Goal: Information Seeking & Learning: Learn about a topic

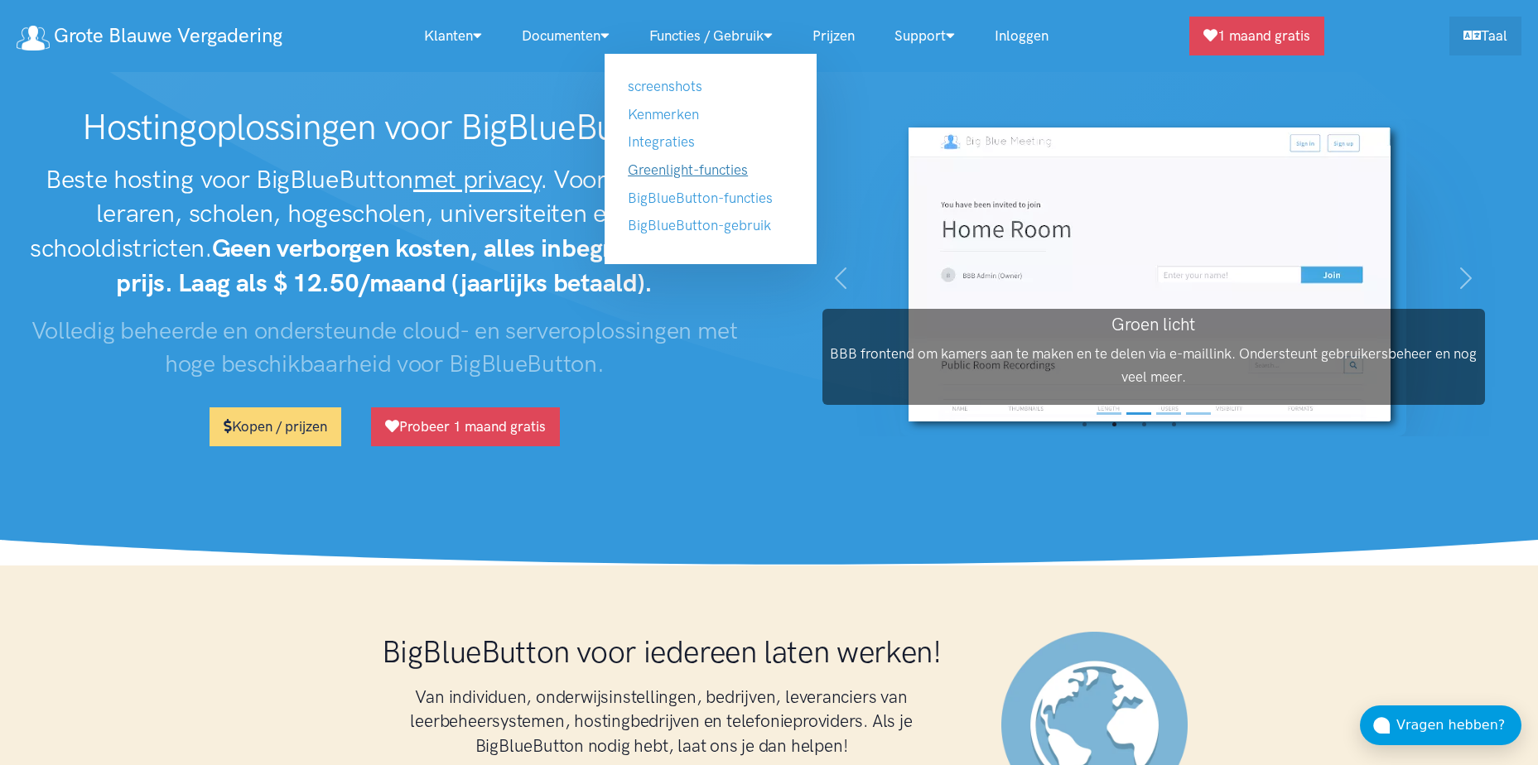
click at [698, 165] on link "Greenlight-functies" at bounding box center [688, 170] width 120 height 17
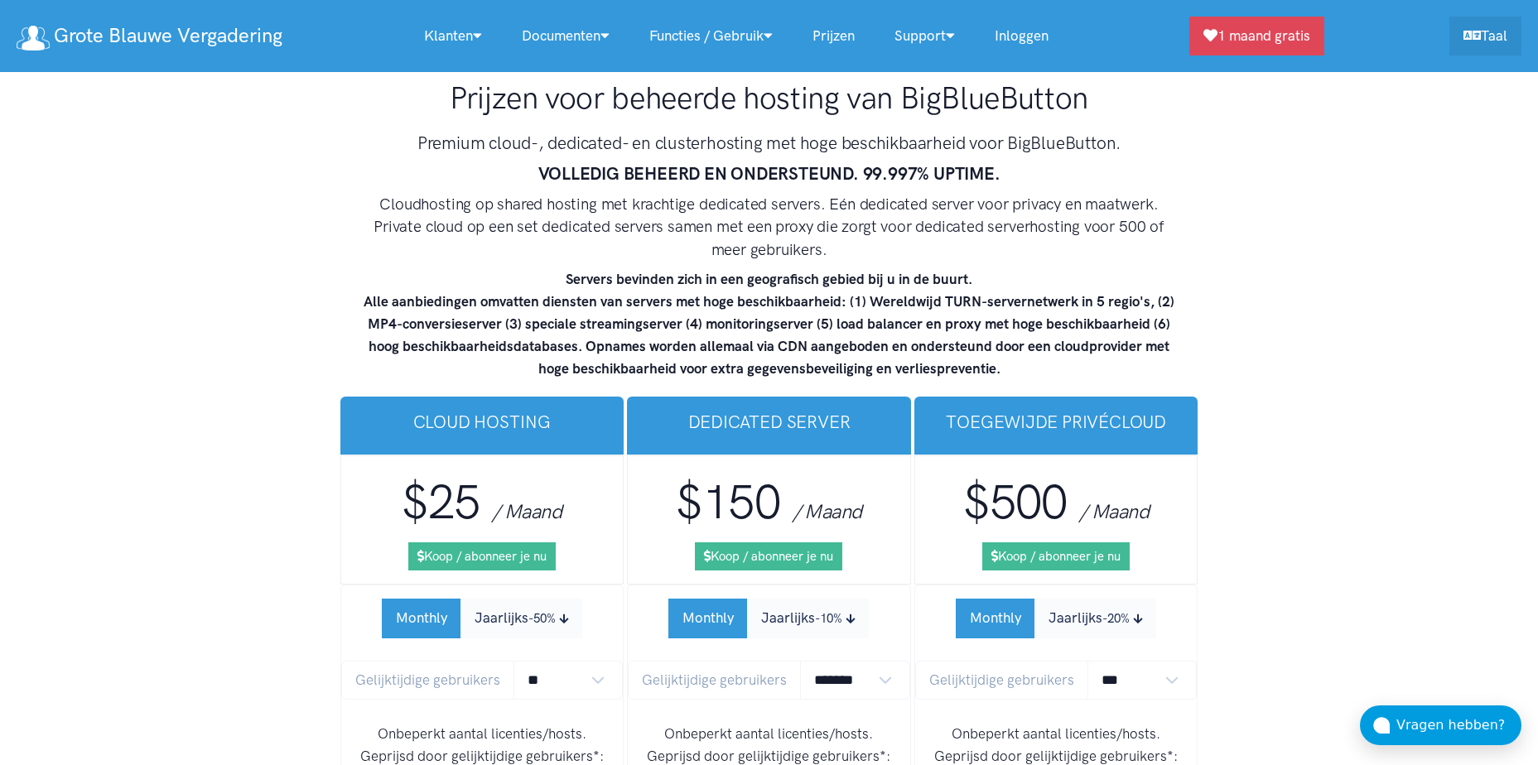
scroll to position [9954, 0]
click at [596, 660] on select "** ** ** ** *** ***" at bounding box center [569, 679] width 110 height 39
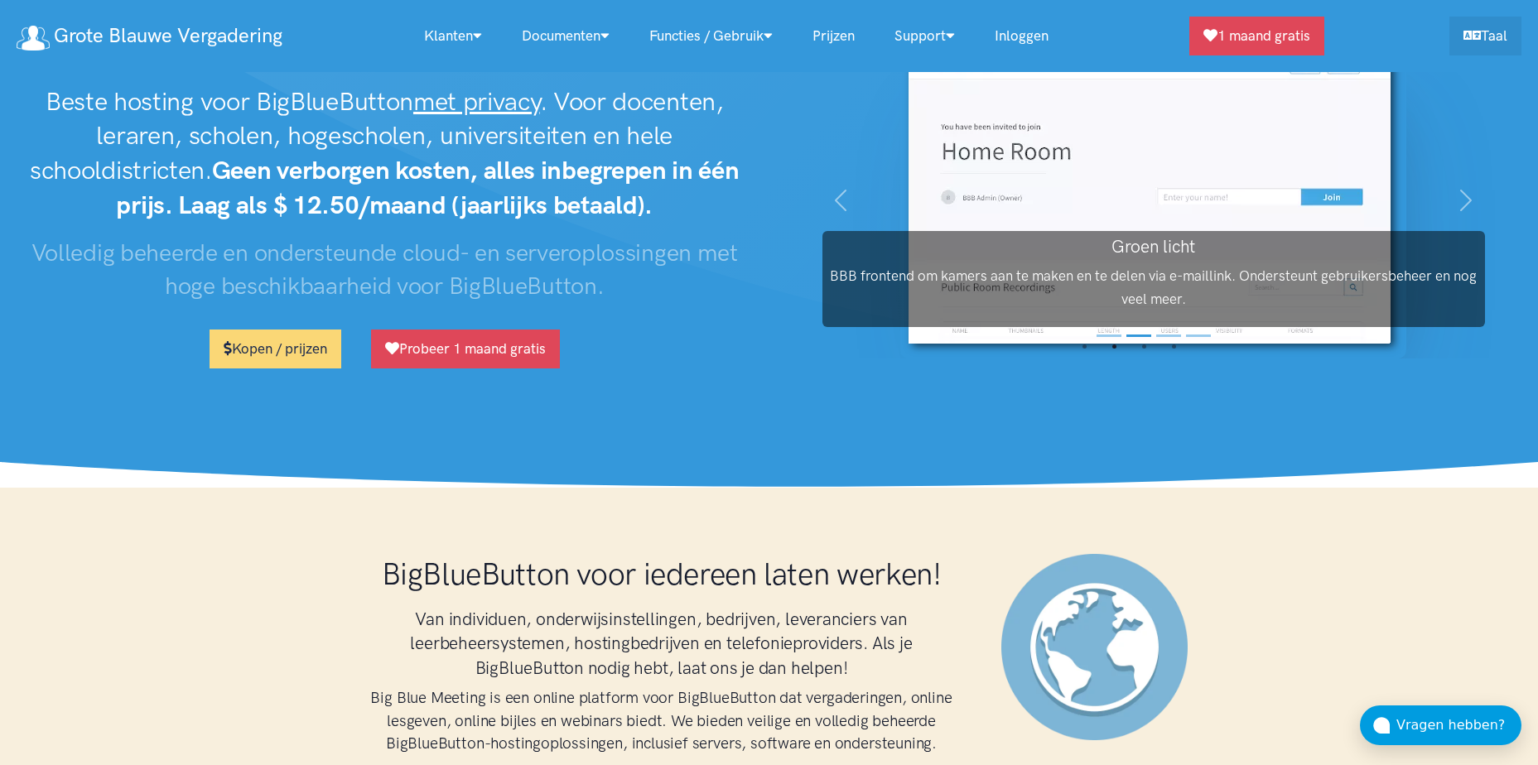
scroll to position [0, 0]
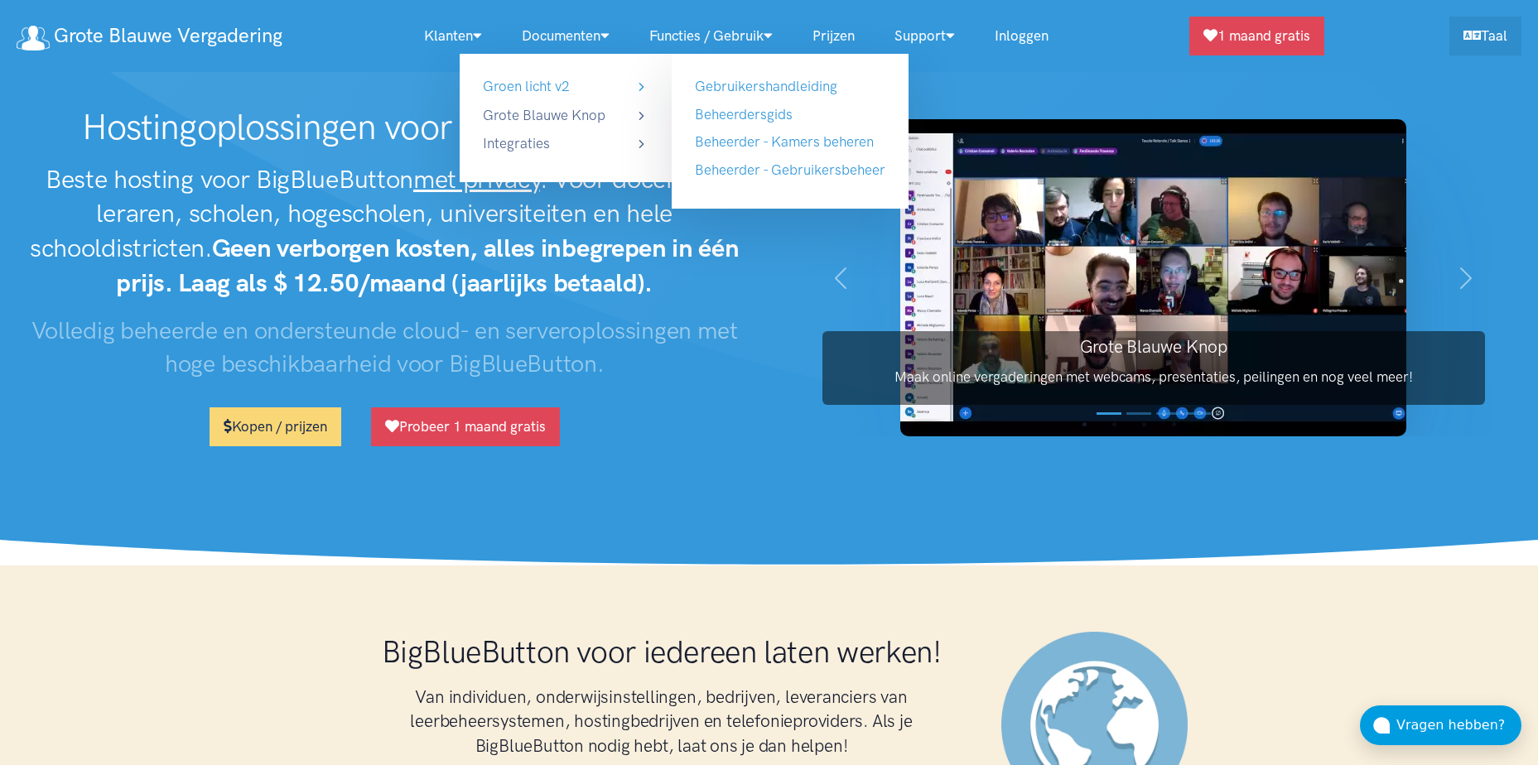
click at [533, 79] on link "Groen licht v2" at bounding box center [566, 86] width 166 height 22
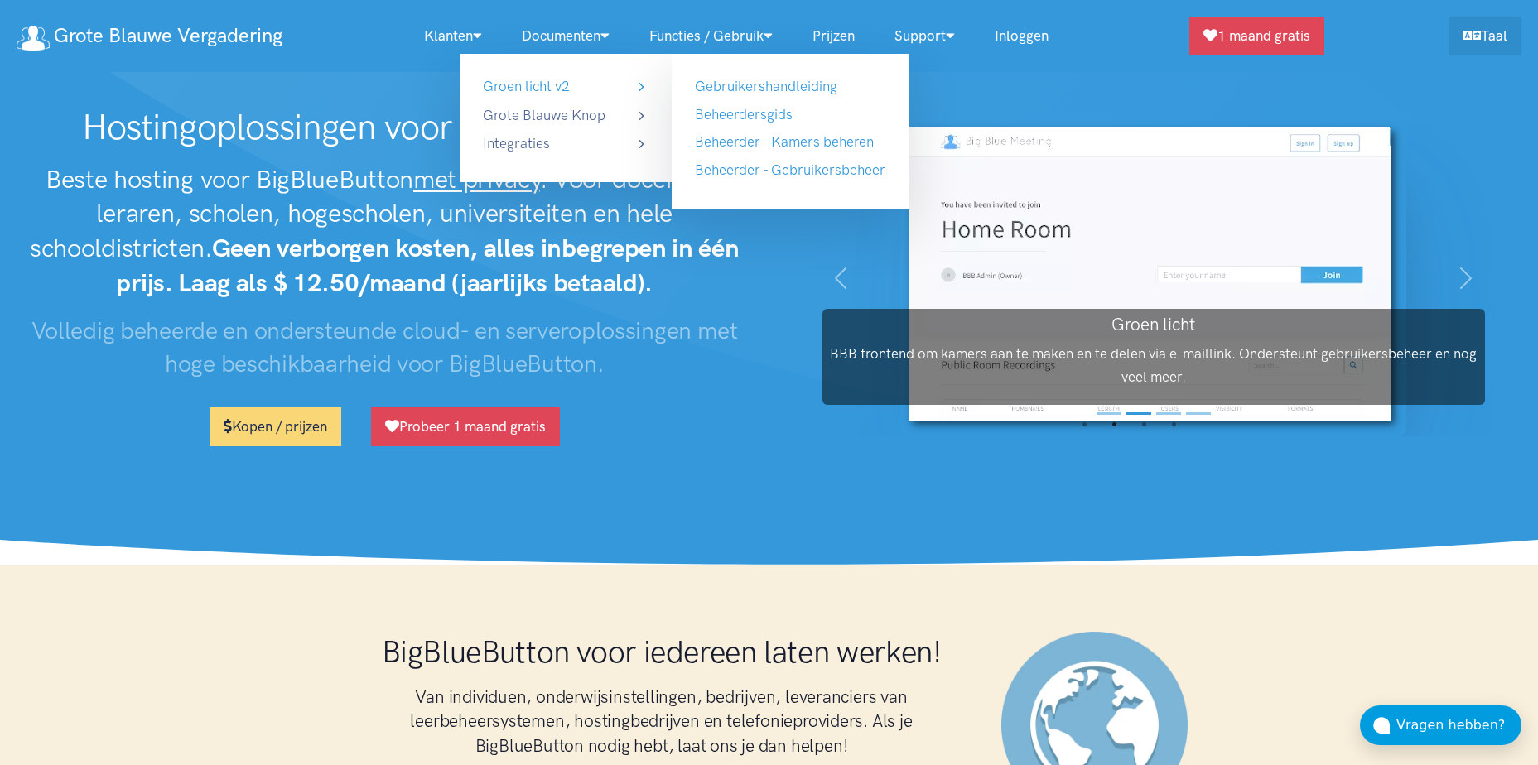
click at [642, 85] on link "Groen licht v2" at bounding box center [566, 86] width 166 height 22
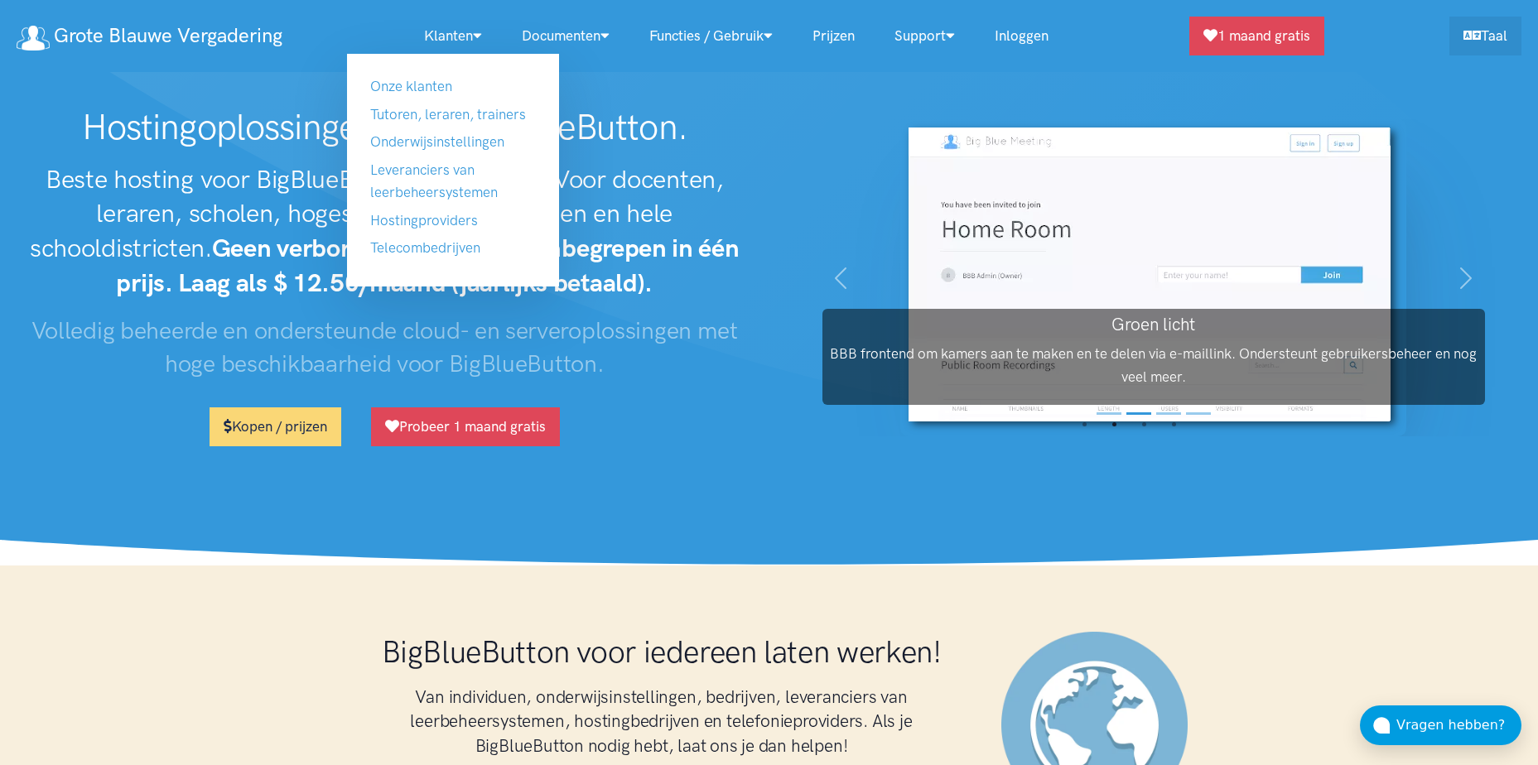
click at [474, 37] on icon at bounding box center [477, 35] width 9 height 14
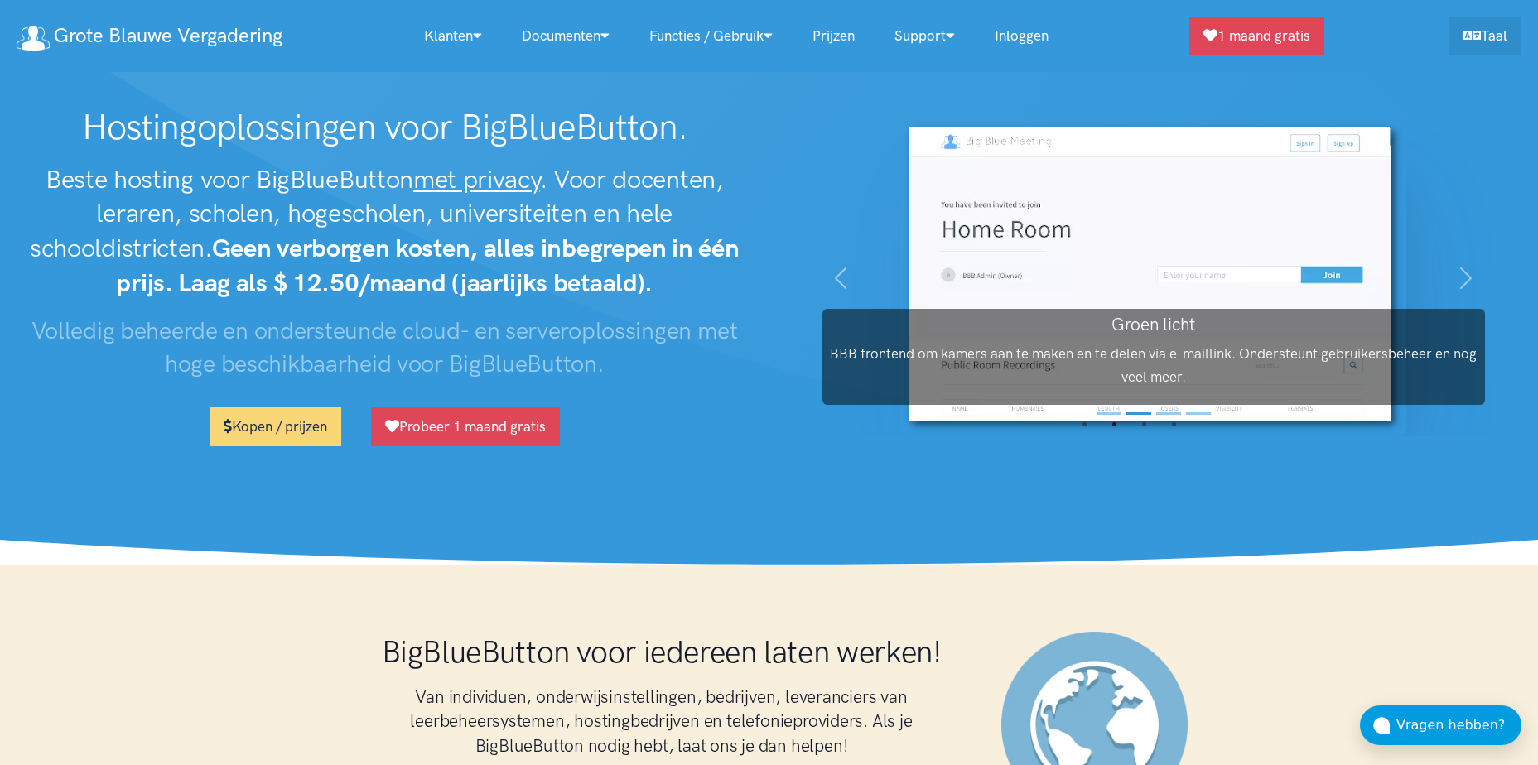
click at [474, 37] on icon at bounding box center [477, 35] width 9 height 14
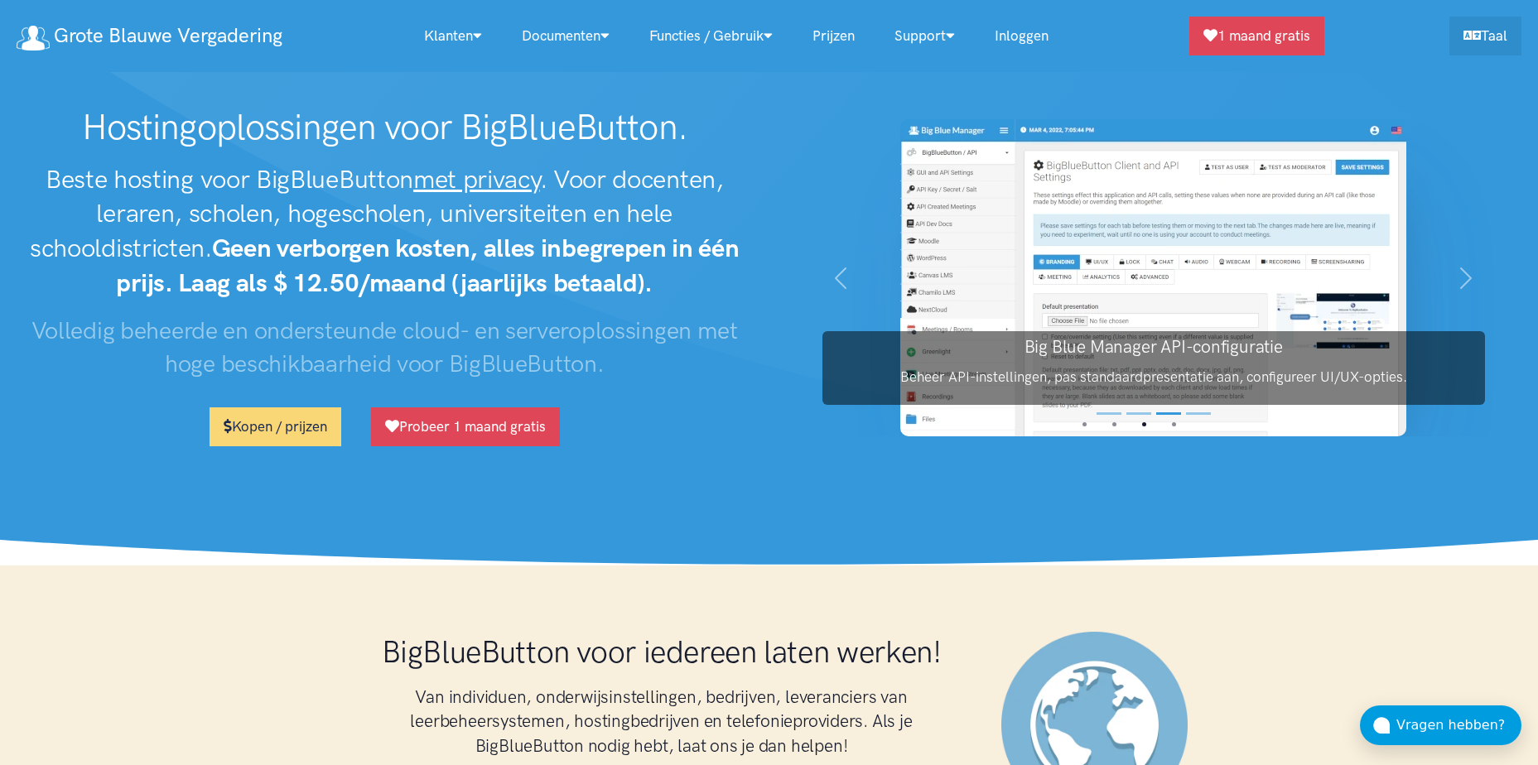
click at [474, 37] on icon at bounding box center [477, 35] width 9 height 14
click at [451, 32] on link "Klanten" at bounding box center [453, 36] width 98 height 36
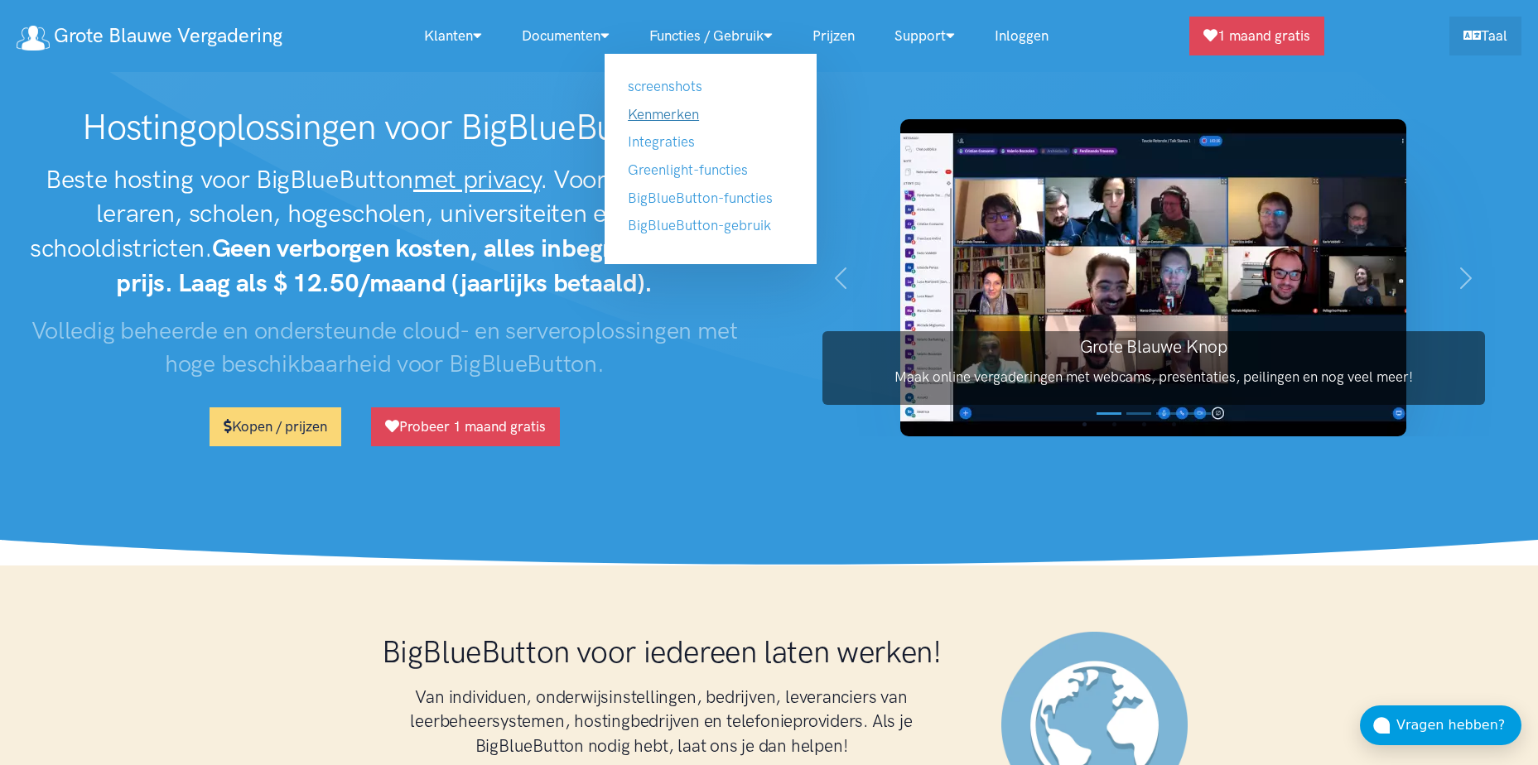
click at [685, 116] on link "Kenmerken" at bounding box center [663, 114] width 71 height 17
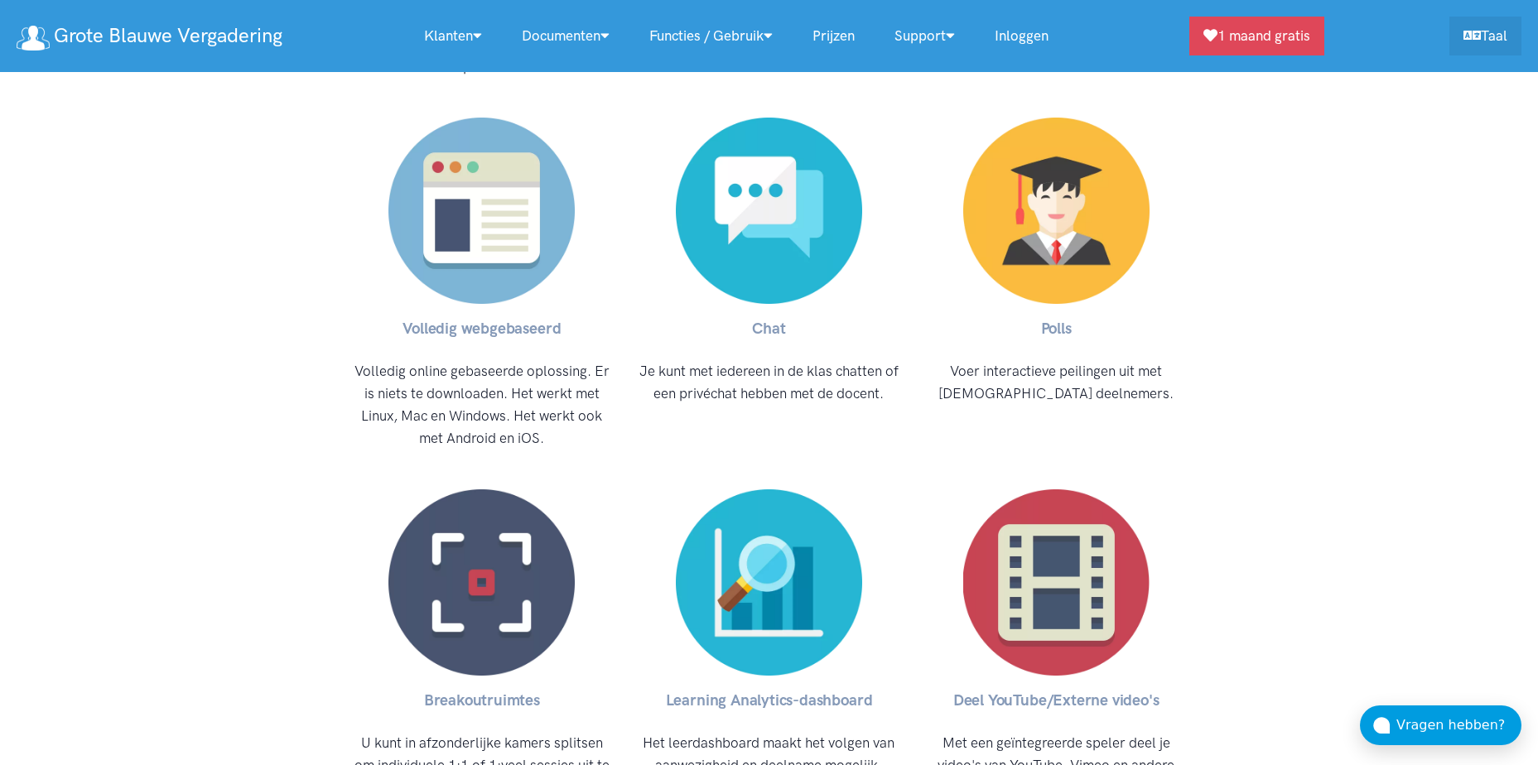
scroll to position [5882, 0]
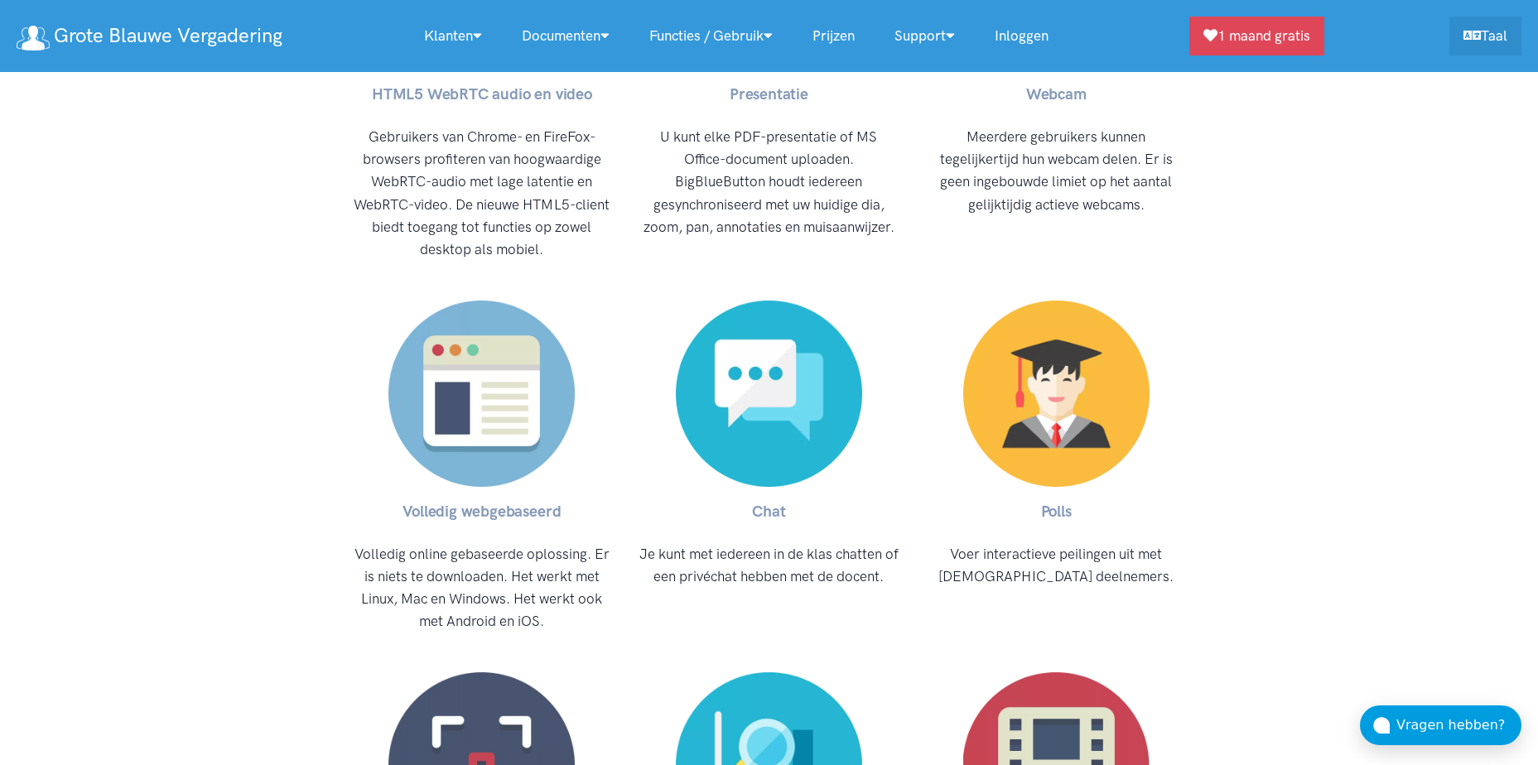
click at [833, 31] on link "Prijzen" at bounding box center [834, 36] width 82 height 36
